Goal: Check status: Check status

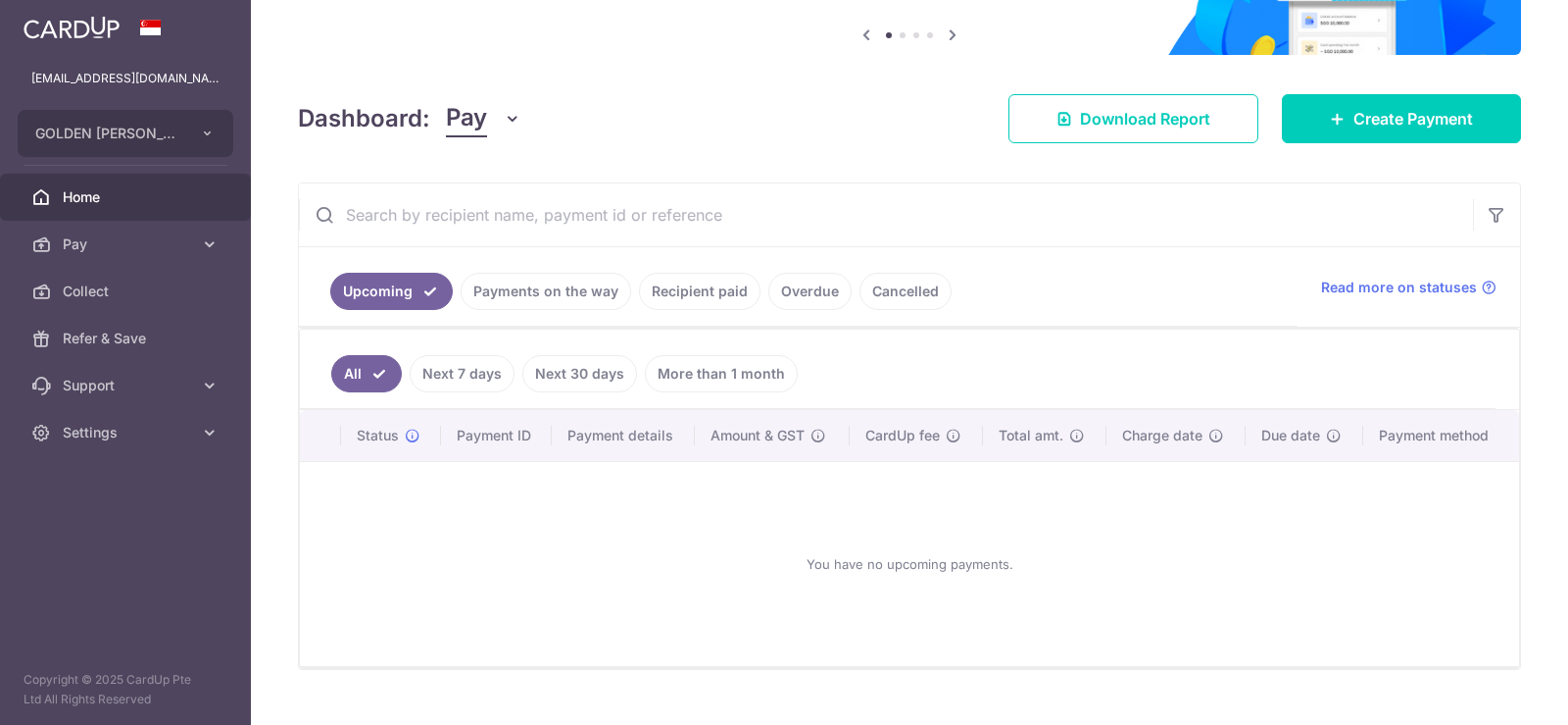
click at [574, 292] on link "Payments on the way" at bounding box center [545, 290] width 170 height 37
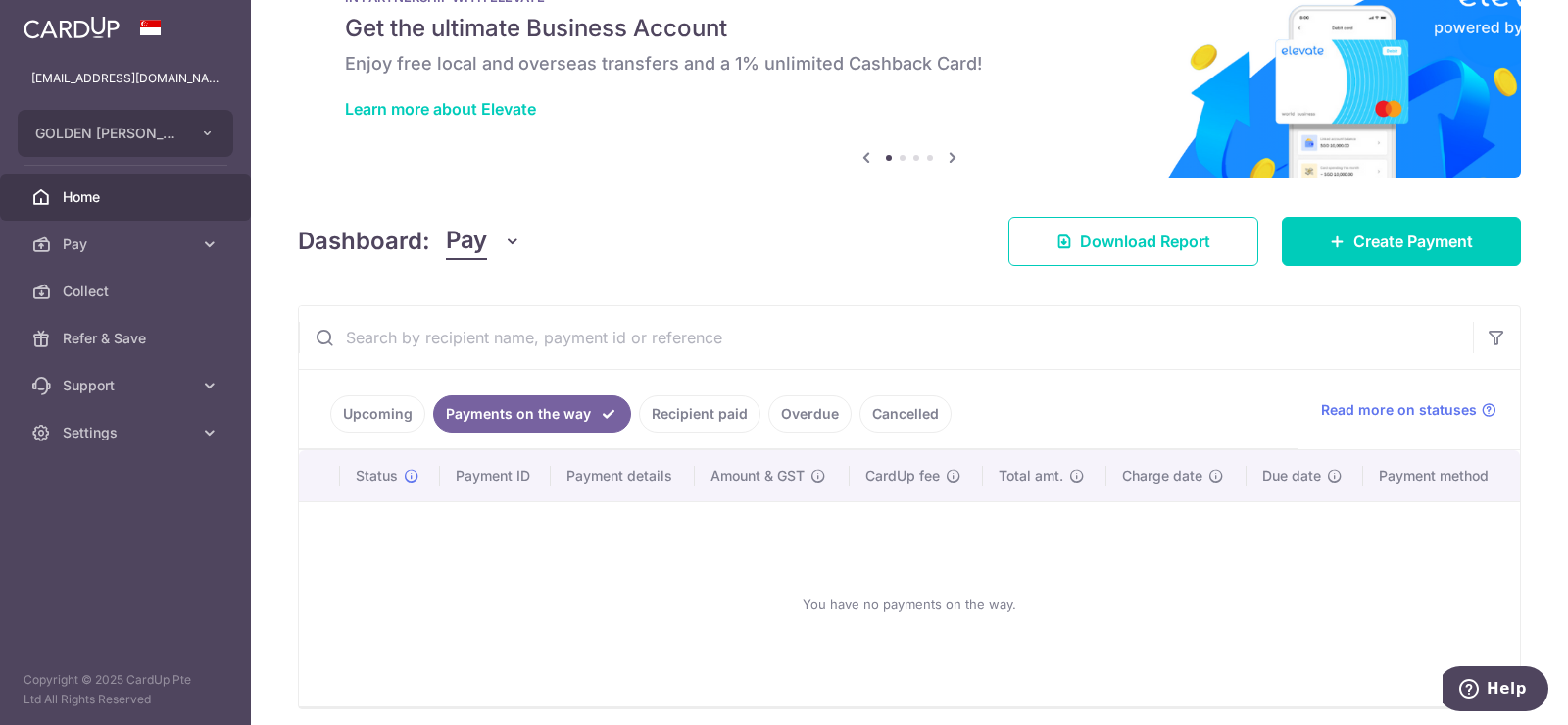
scroll to position [150, 0]
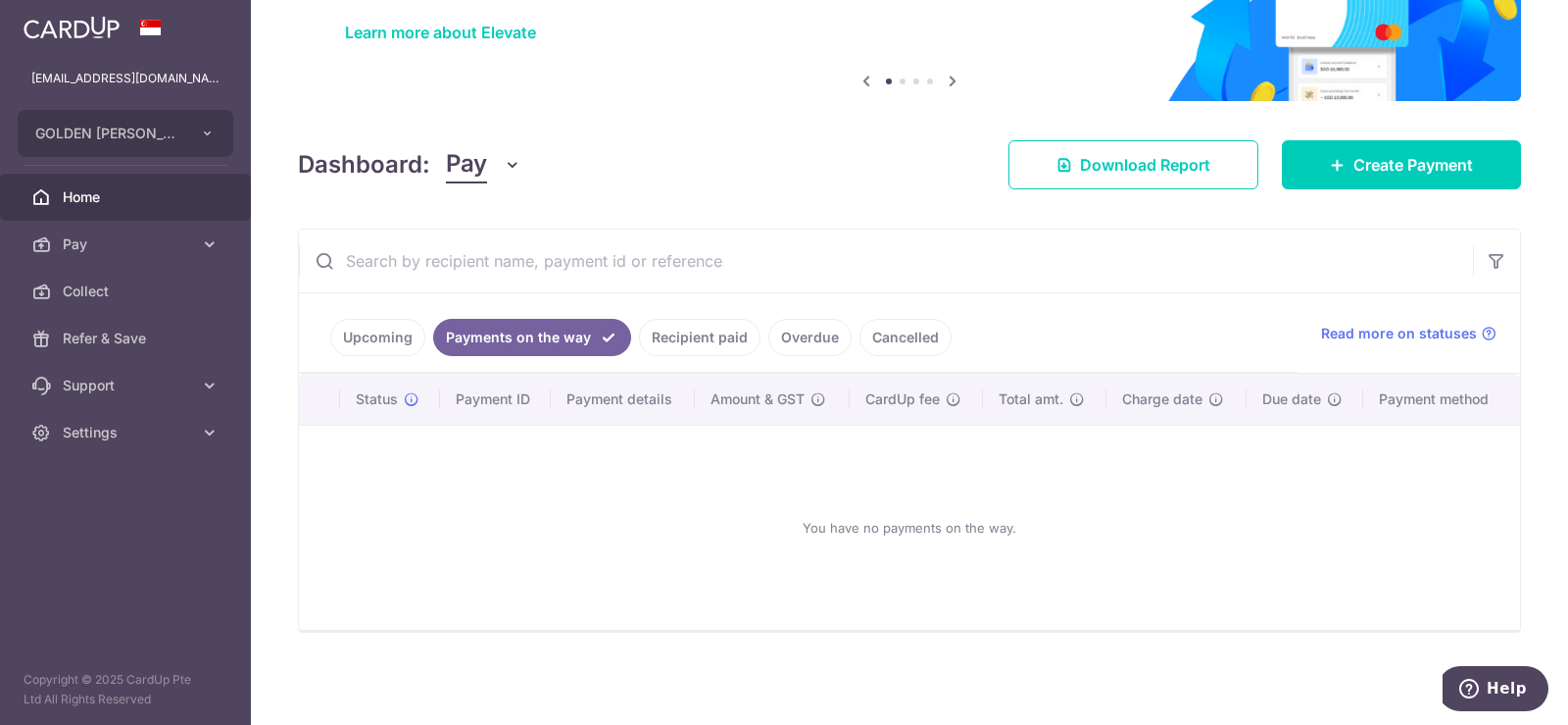
click at [367, 336] on link "Upcoming" at bounding box center [377, 337] width 95 height 37
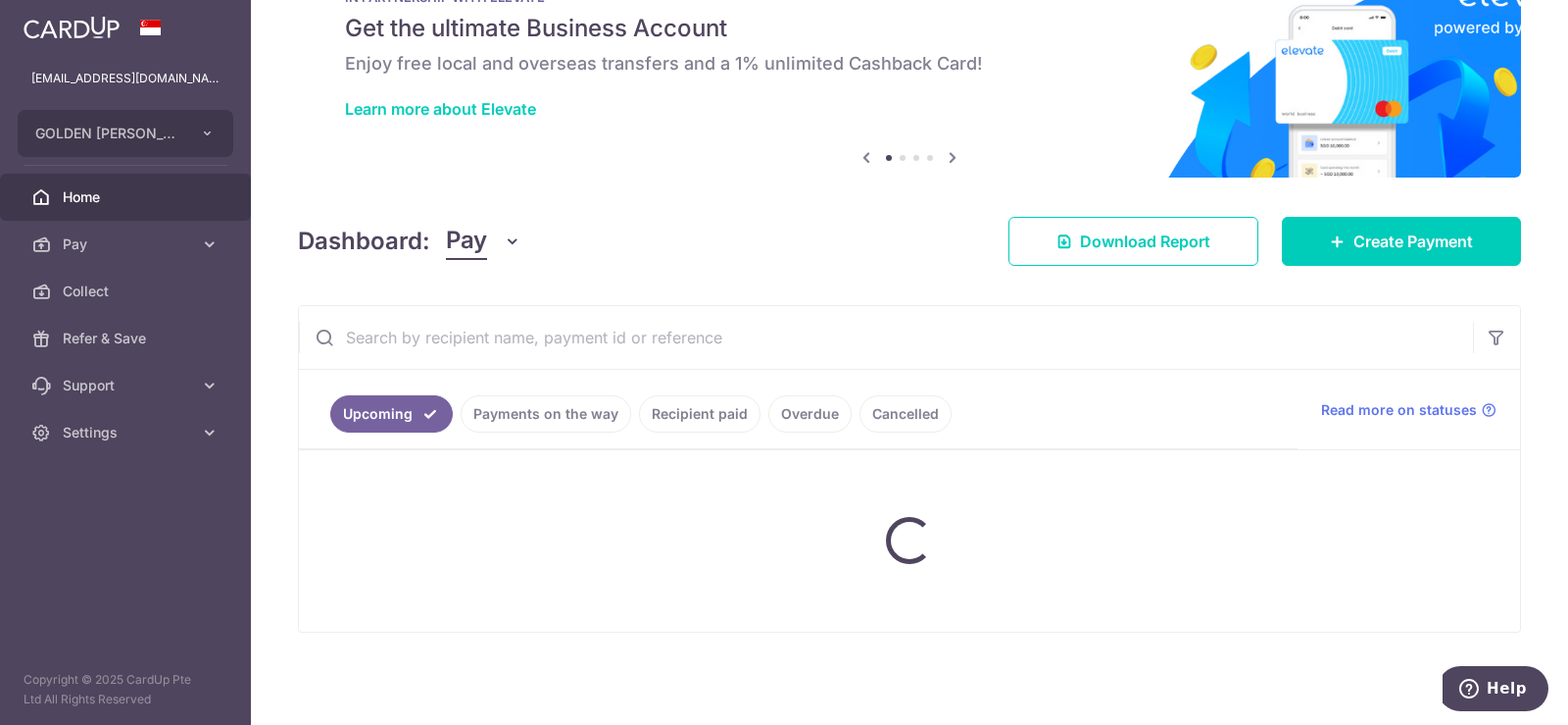
scroll to position [196, 0]
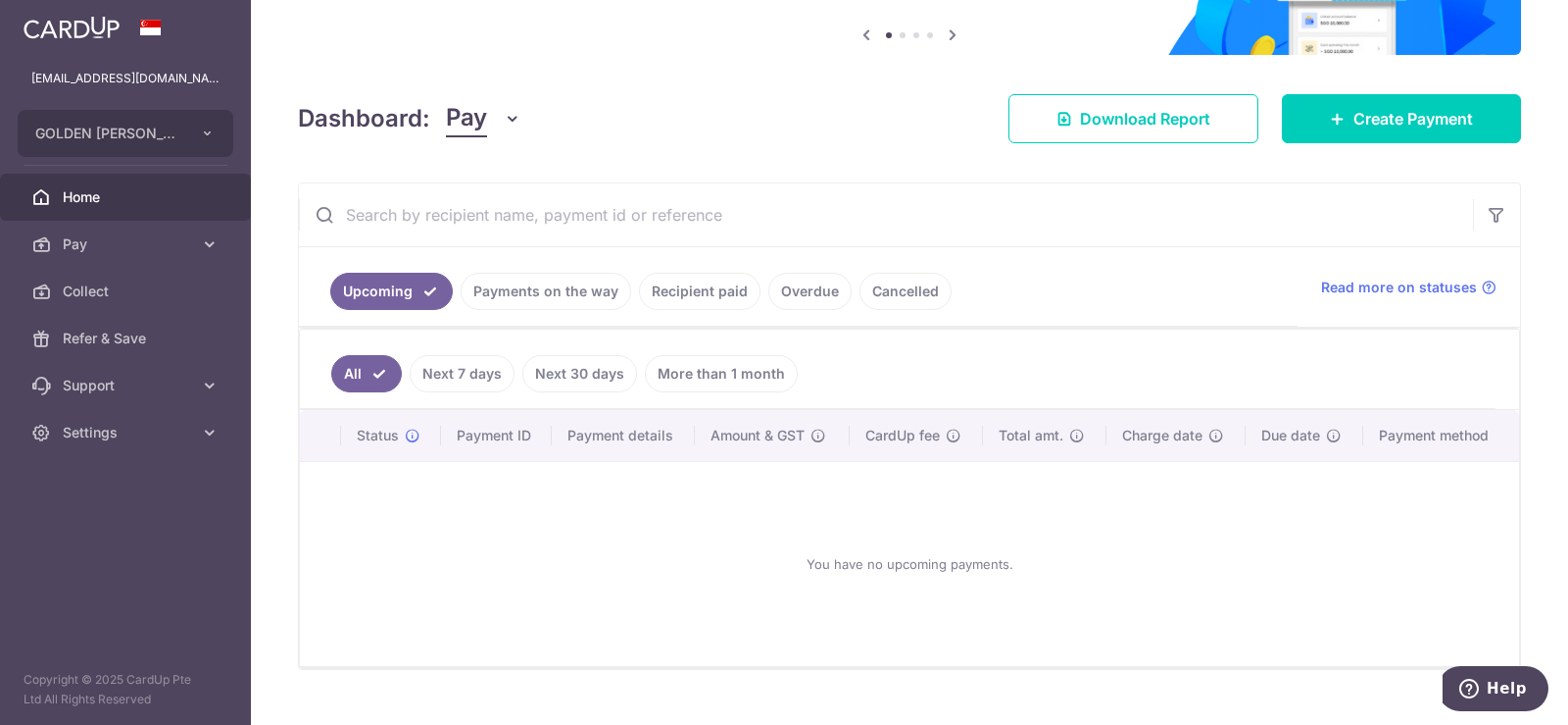
click at [577, 293] on link "Payments on the way" at bounding box center [545, 290] width 170 height 37
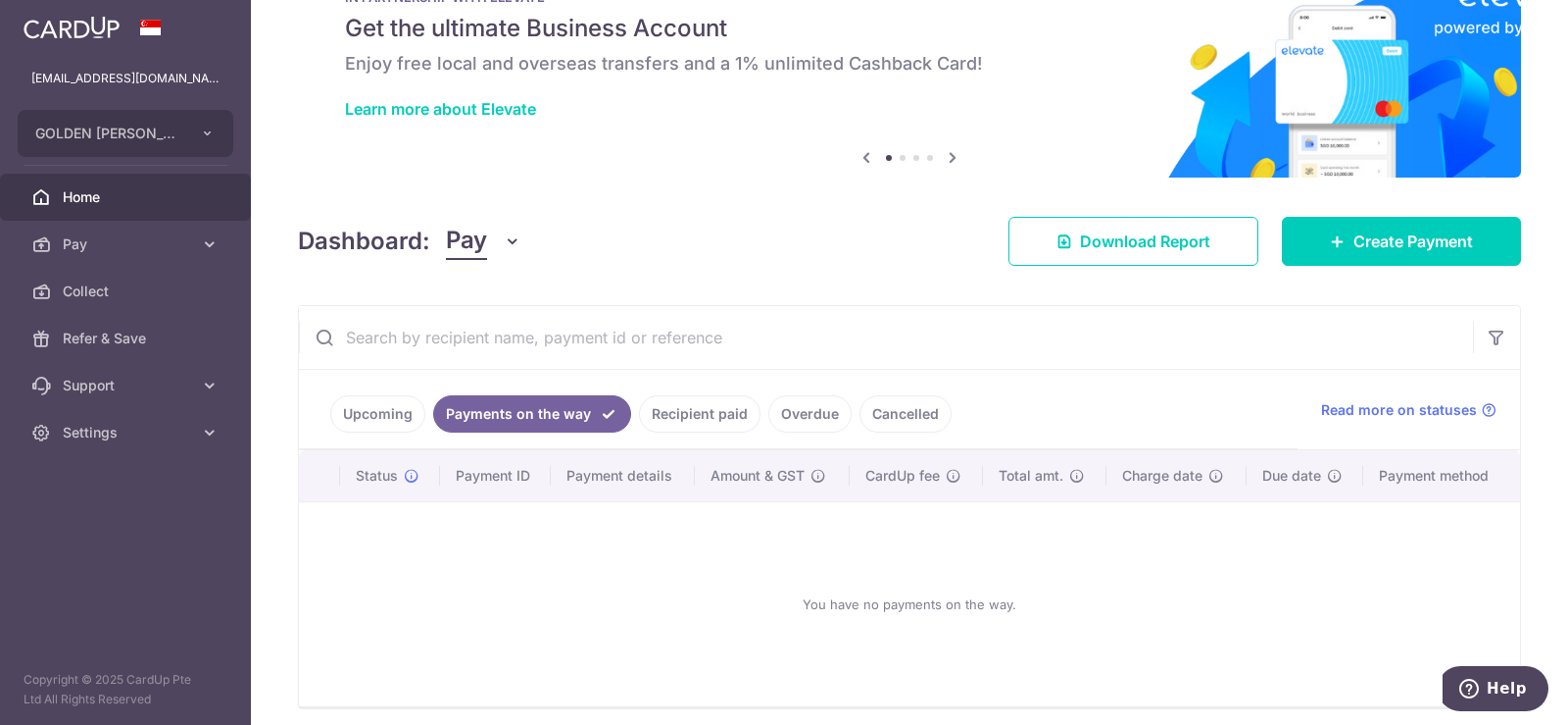
scroll to position [150, 0]
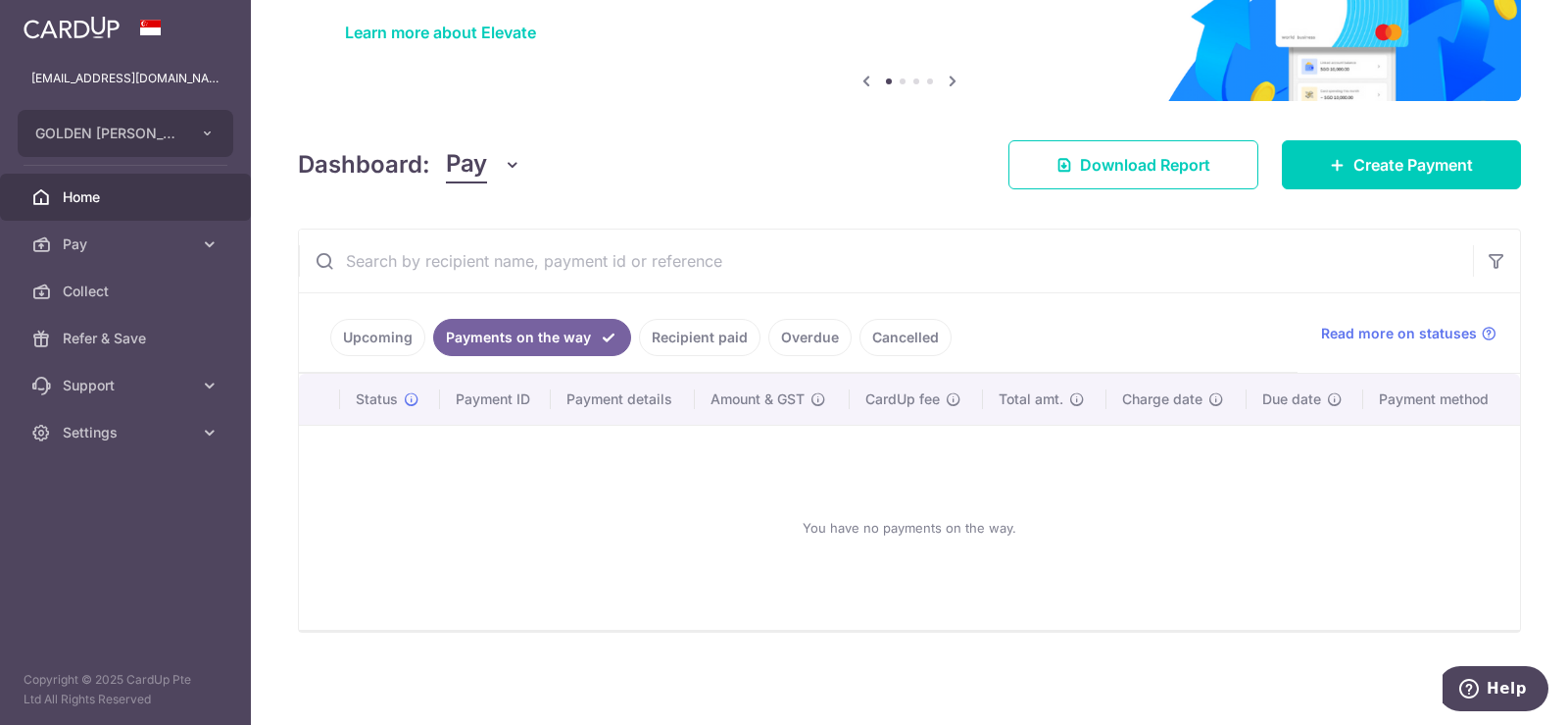
click at [905, 329] on link "Cancelled" at bounding box center [905, 337] width 92 height 37
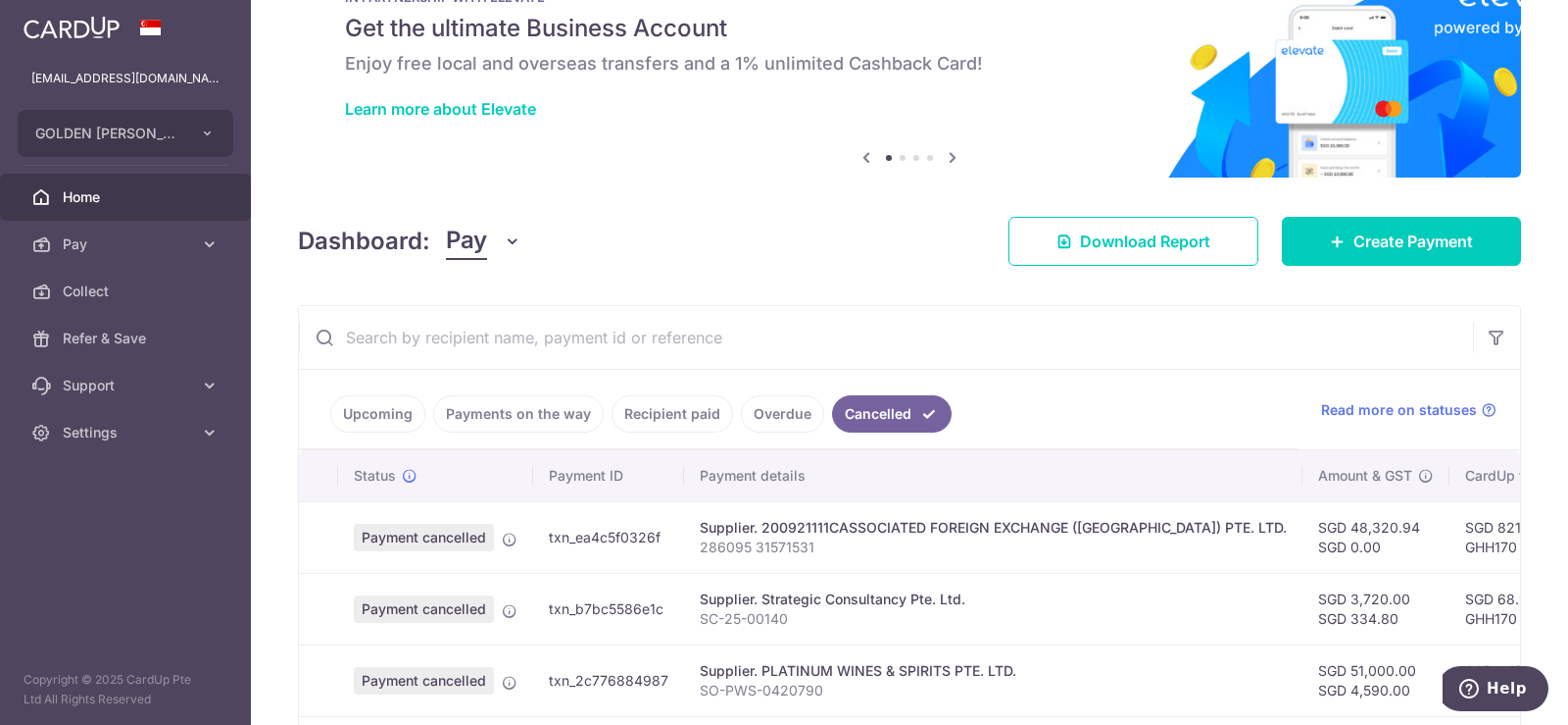
scroll to position [196, 0]
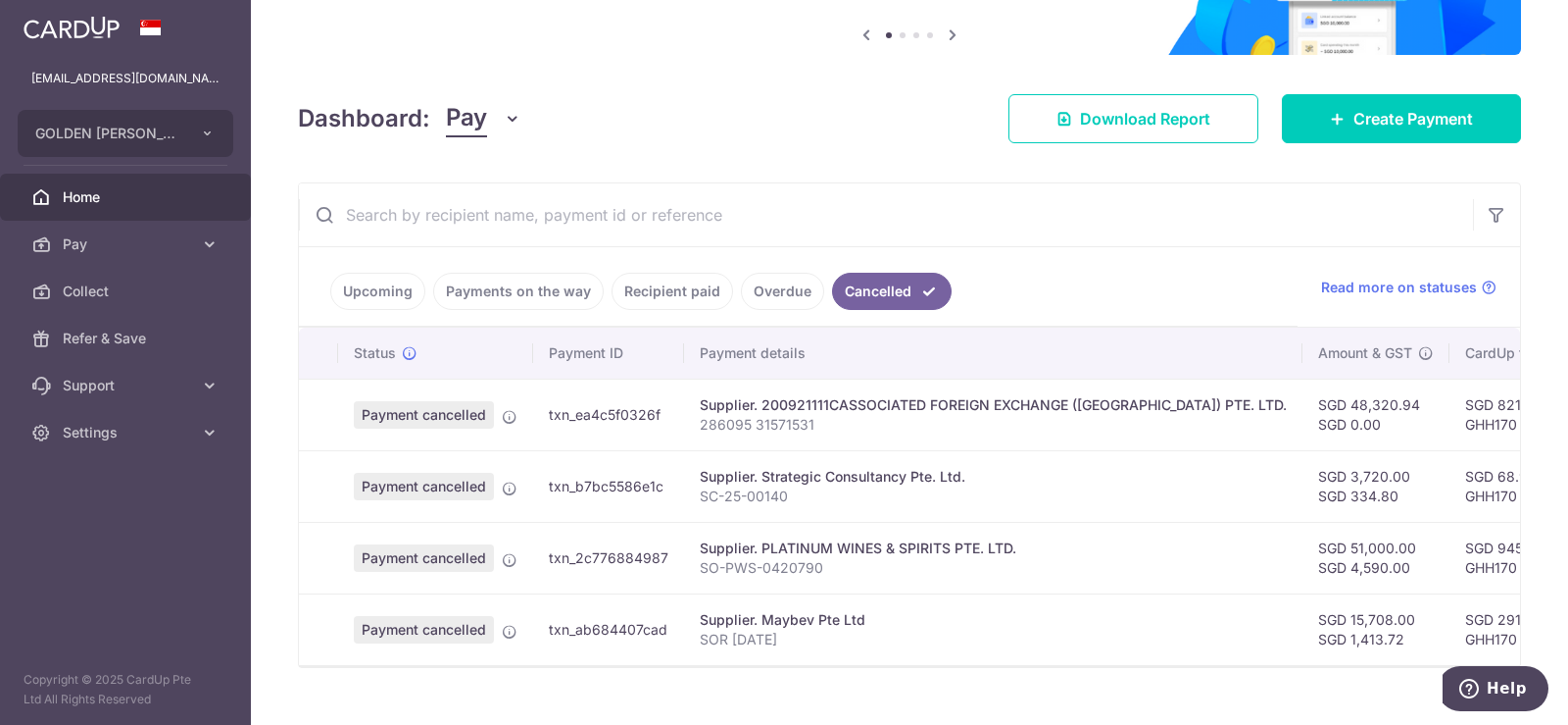
click at [774, 285] on link "Overdue" at bounding box center [783, 290] width 84 height 37
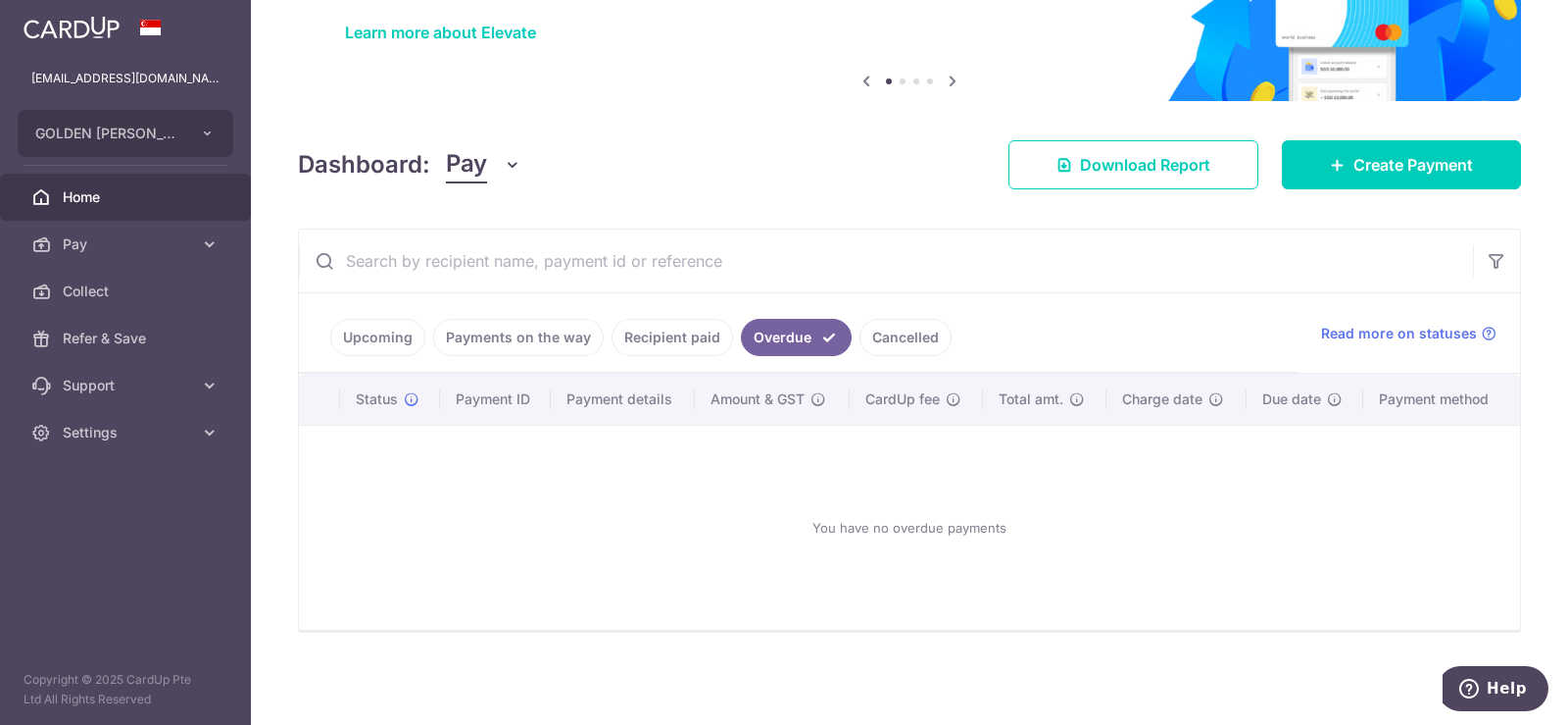
scroll to position [150, 0]
click at [653, 336] on link "Recipient paid" at bounding box center [672, 337] width 122 height 37
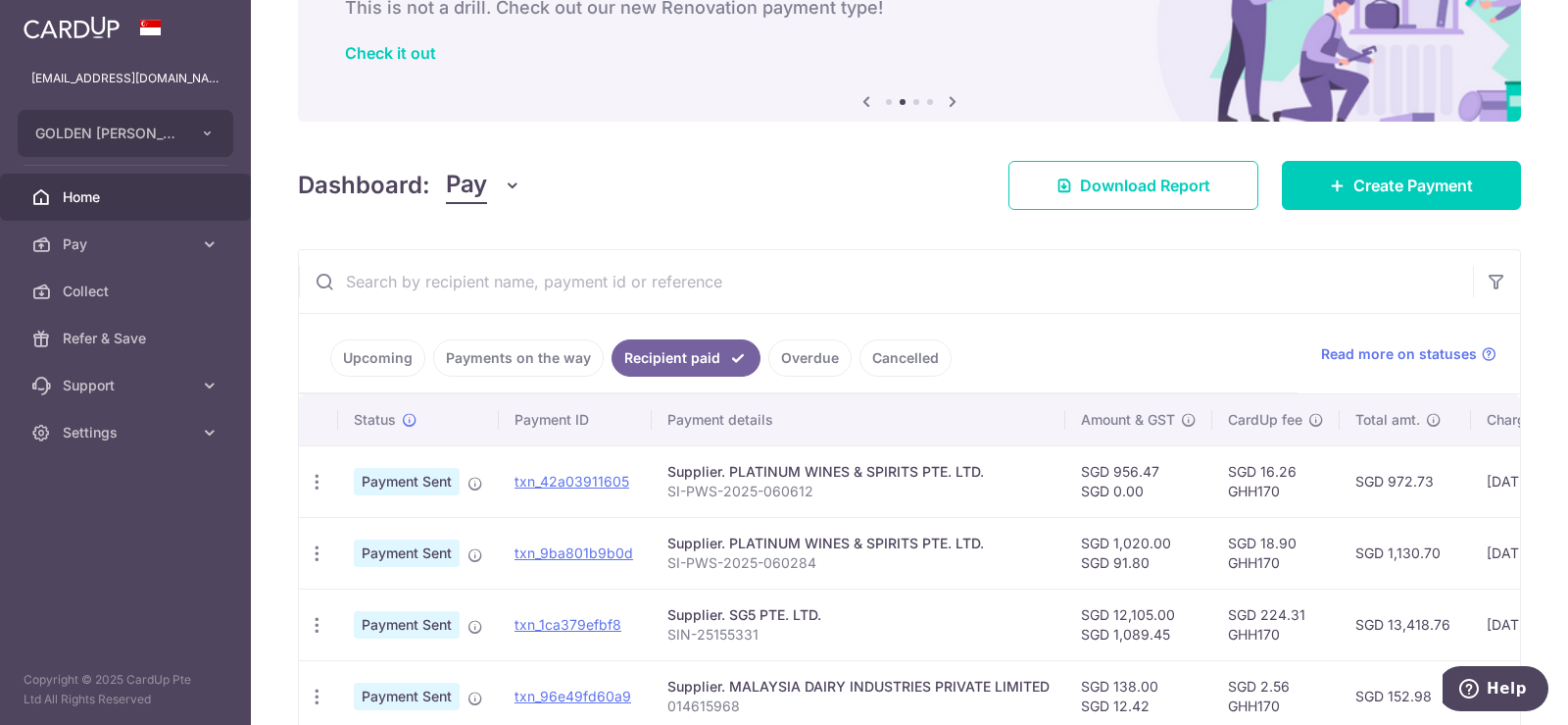
scroll to position [98, 0]
